Goal: Find specific fact: Find specific fact

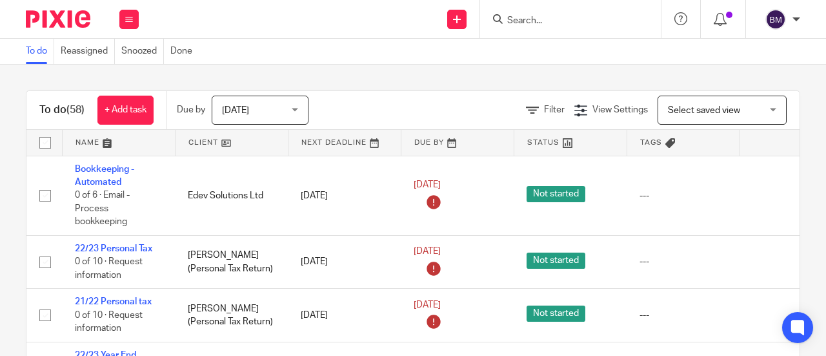
click at [534, 14] on form at bounding box center [574, 19] width 137 height 16
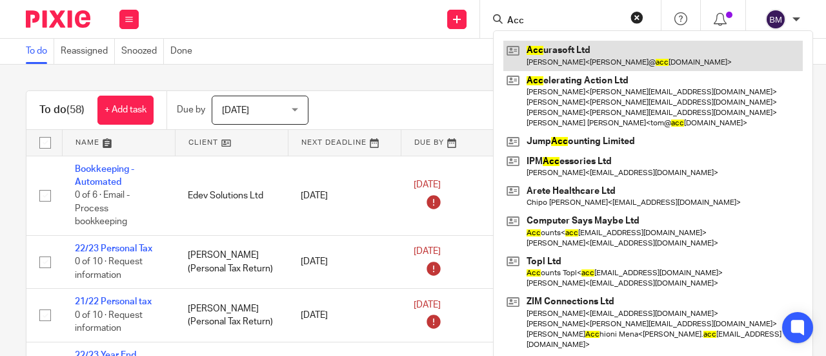
type input "Acc"
click at [592, 41] on link at bounding box center [654, 56] width 300 height 30
click at [611, 53] on link at bounding box center [654, 56] width 300 height 30
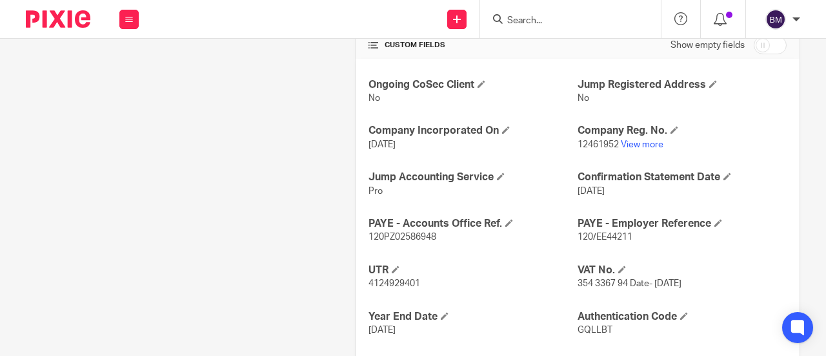
scroll to position [440, 0]
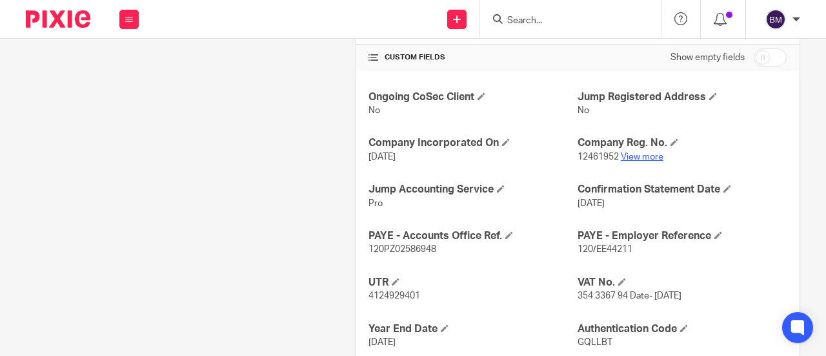
click at [636, 154] on link "View more" at bounding box center [642, 156] width 43 height 9
click at [643, 152] on link "View more" at bounding box center [642, 156] width 43 height 9
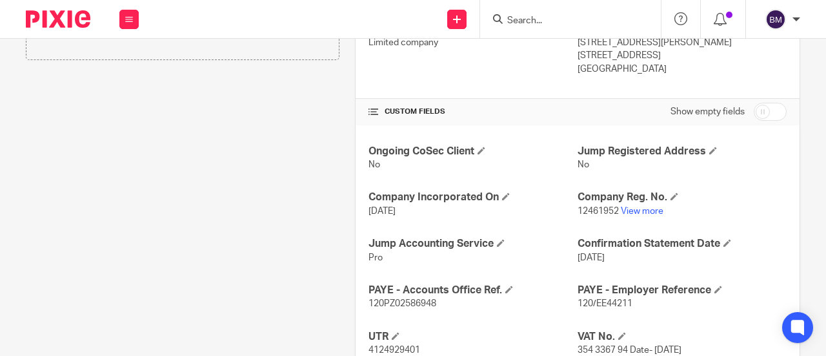
scroll to position [452, 0]
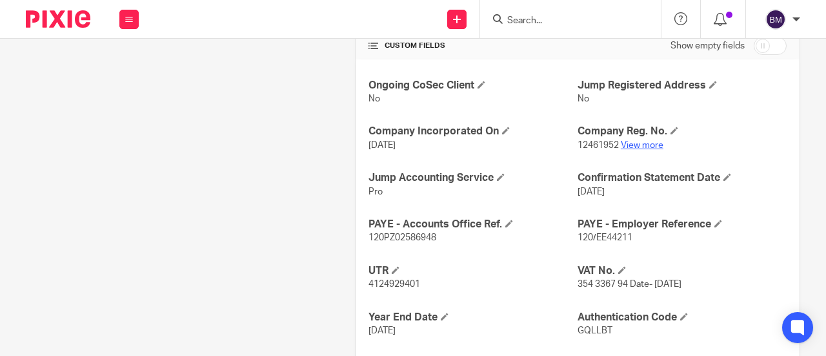
click at [636, 147] on link "View more" at bounding box center [642, 145] width 43 height 9
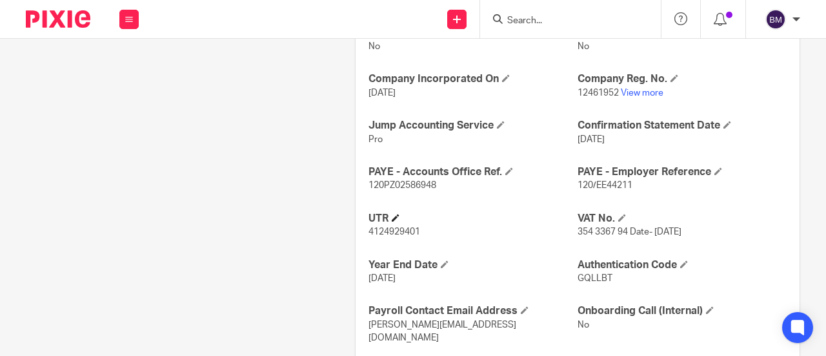
scroll to position [516, 0]
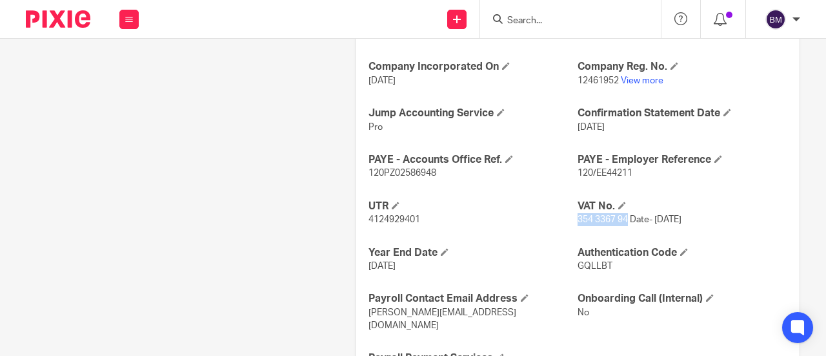
drag, startPoint x: 622, startPoint y: 217, endPoint x: 572, endPoint y: 219, distance: 50.4
click at [578, 219] on span "354 3367 94 Date- 10 AUGUST 2020" at bounding box center [630, 219] width 104 height 9
copy span "354 3367 94"
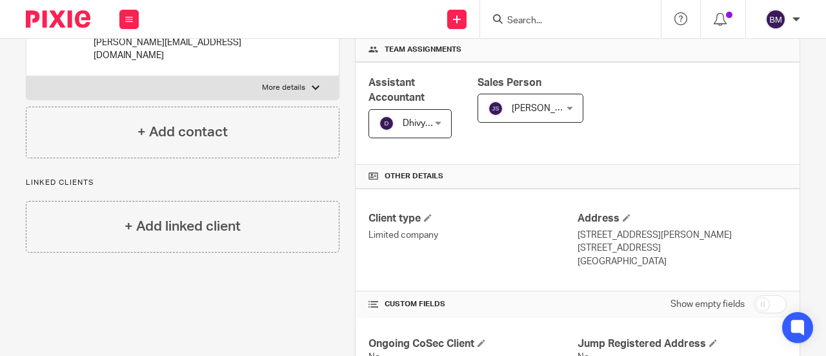
scroll to position [0, 0]
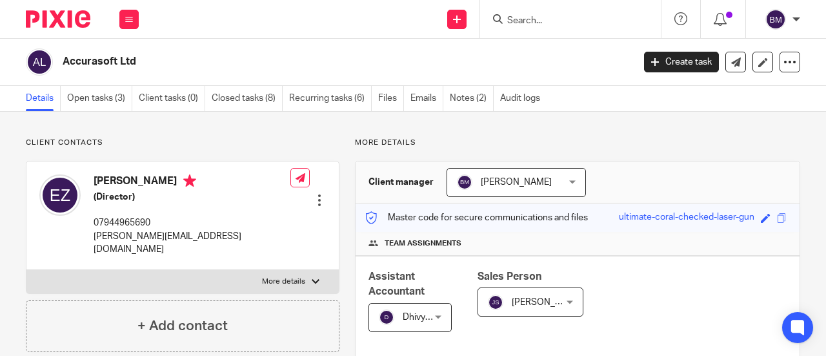
click at [542, 21] on input "Search" at bounding box center [564, 21] width 116 height 12
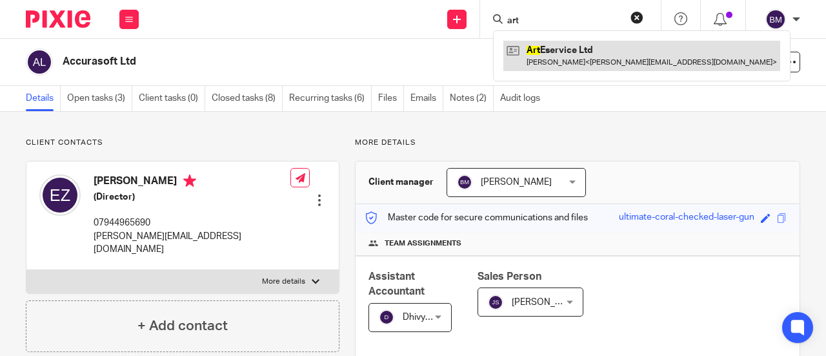
type input "art"
click at [555, 66] on link at bounding box center [642, 56] width 277 height 30
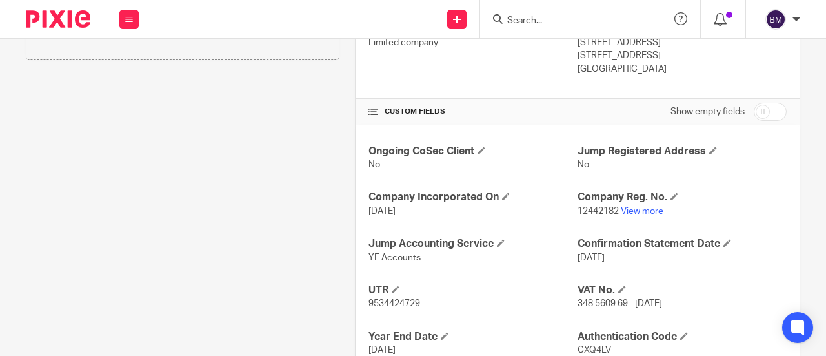
scroll to position [452, 0]
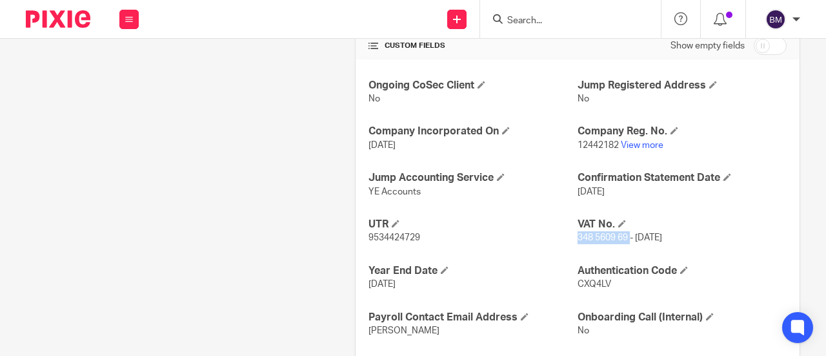
drag, startPoint x: 624, startPoint y: 236, endPoint x: 571, endPoint y: 232, distance: 53.1
click at [578, 233] on span "348 5609 69 - 30 JUNE 2020" at bounding box center [620, 237] width 85 height 9
copy span "348 5609 69"
